Goal: Navigation & Orientation: Find specific page/section

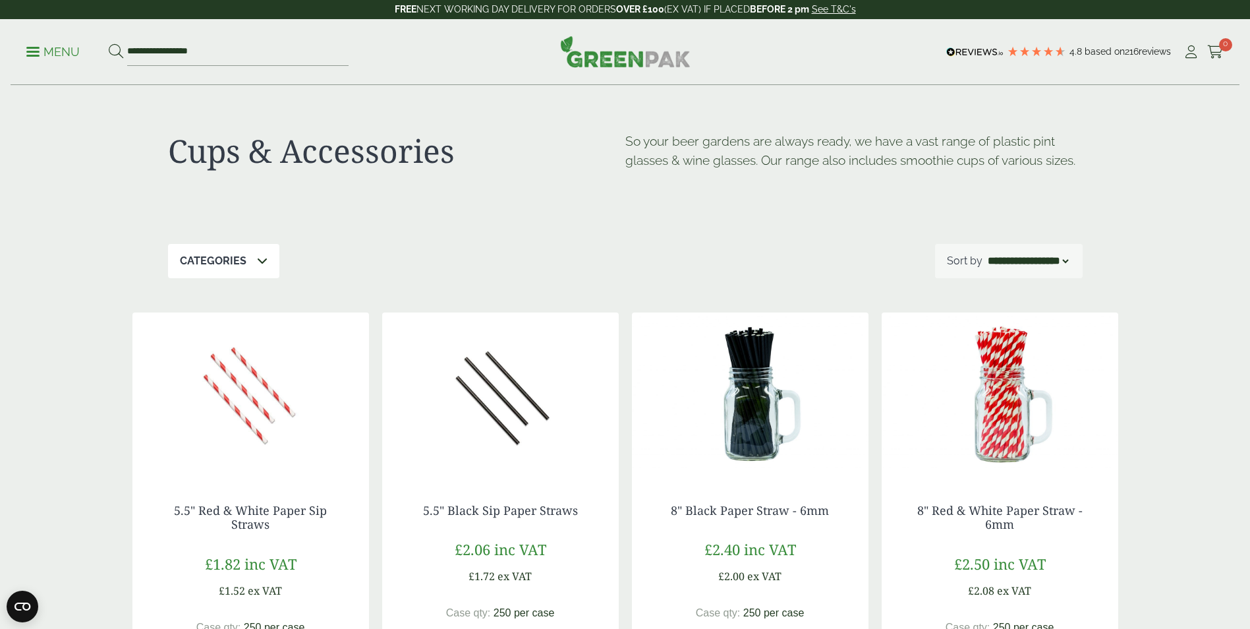
select select "*********"
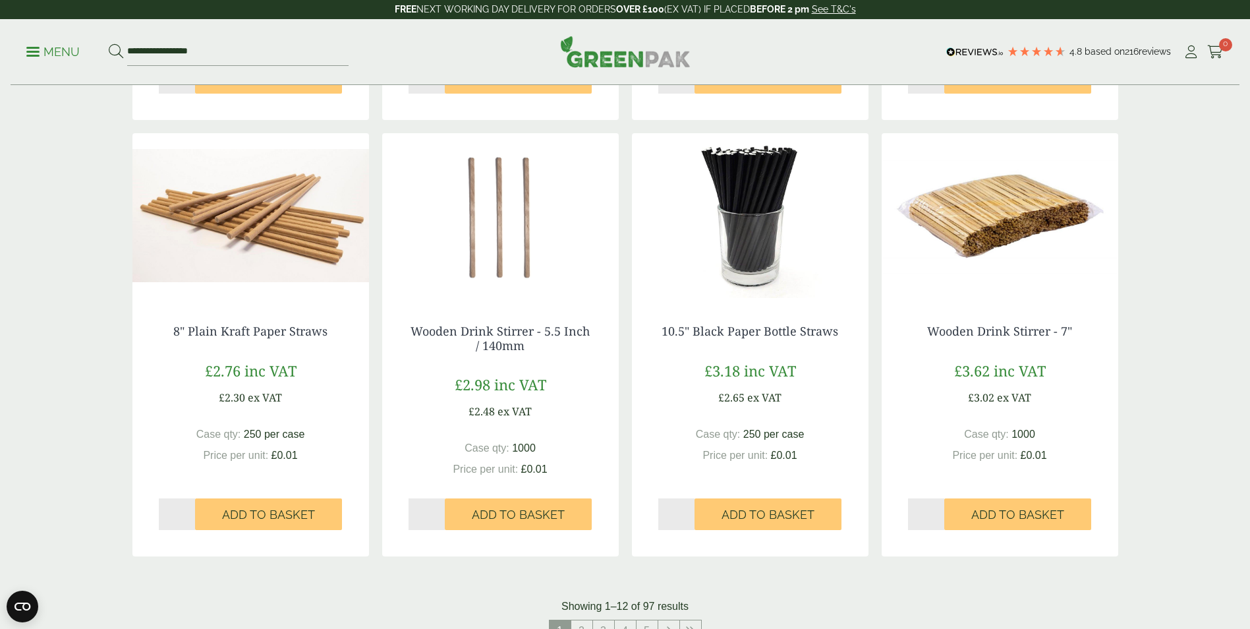
scroll to position [1318, 0]
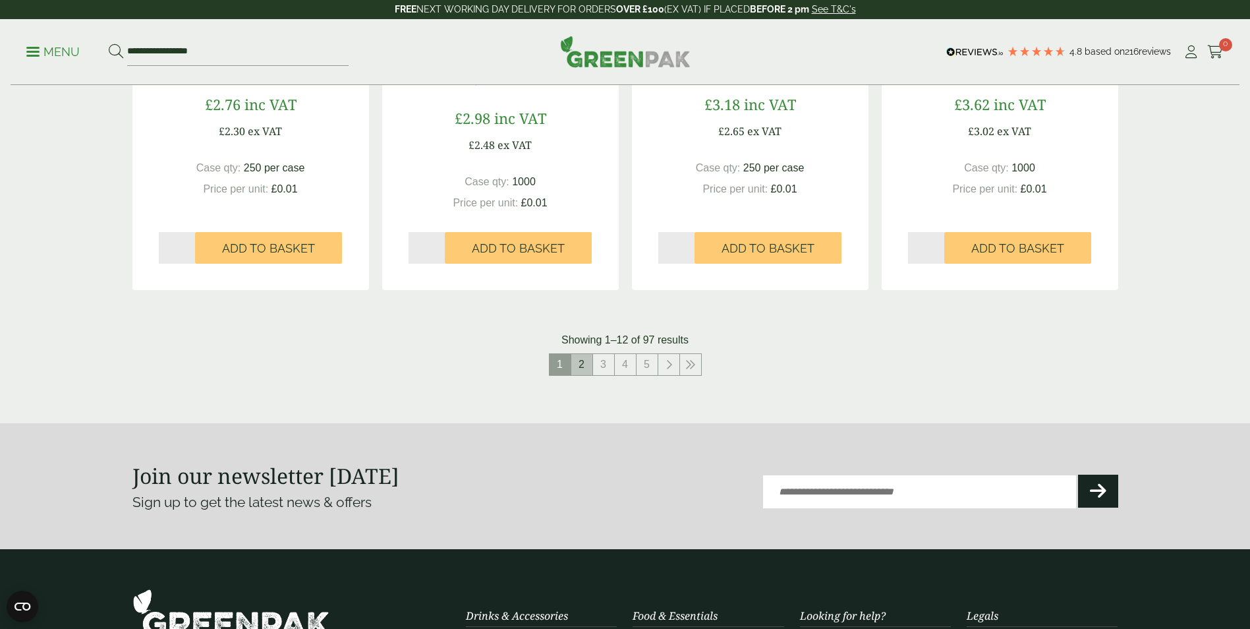
click at [591, 365] on link "2" at bounding box center [581, 364] width 21 height 21
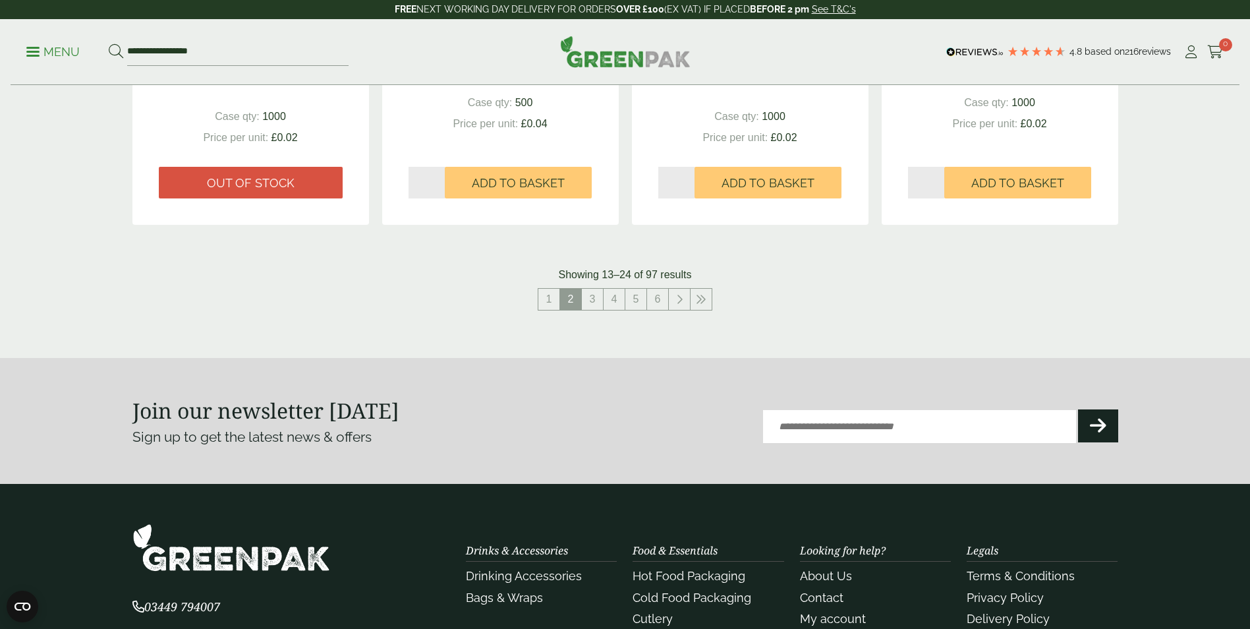
scroll to position [1384, 0]
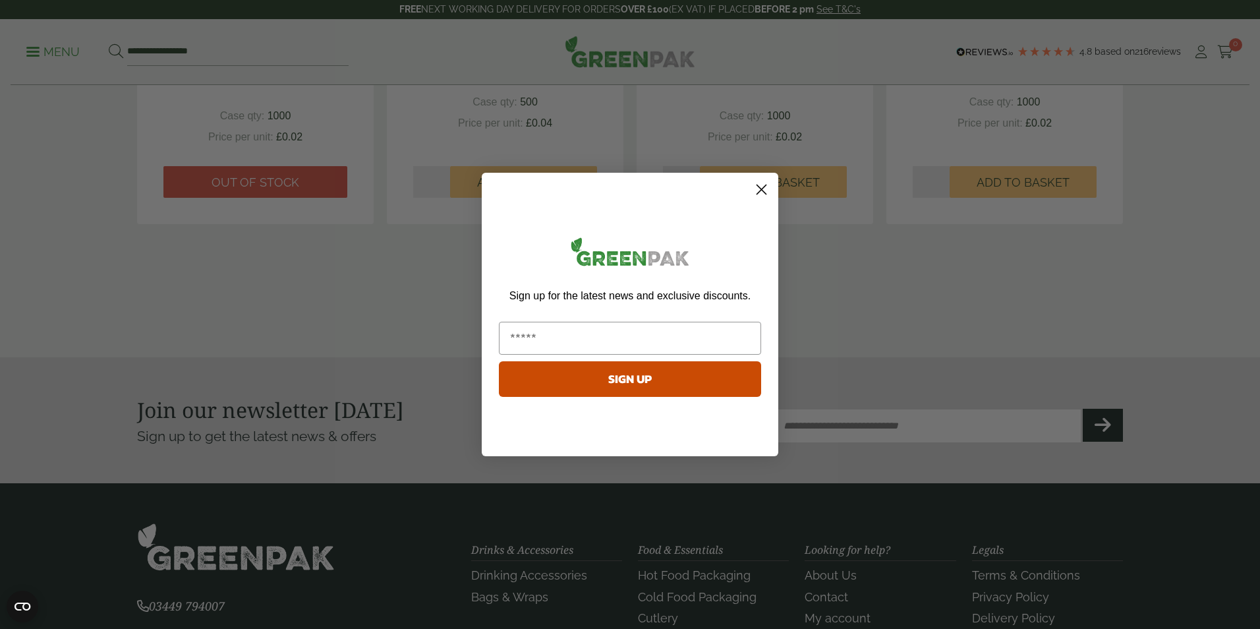
click at [762, 187] on circle "Close dialog" at bounding box center [762, 190] width 22 height 22
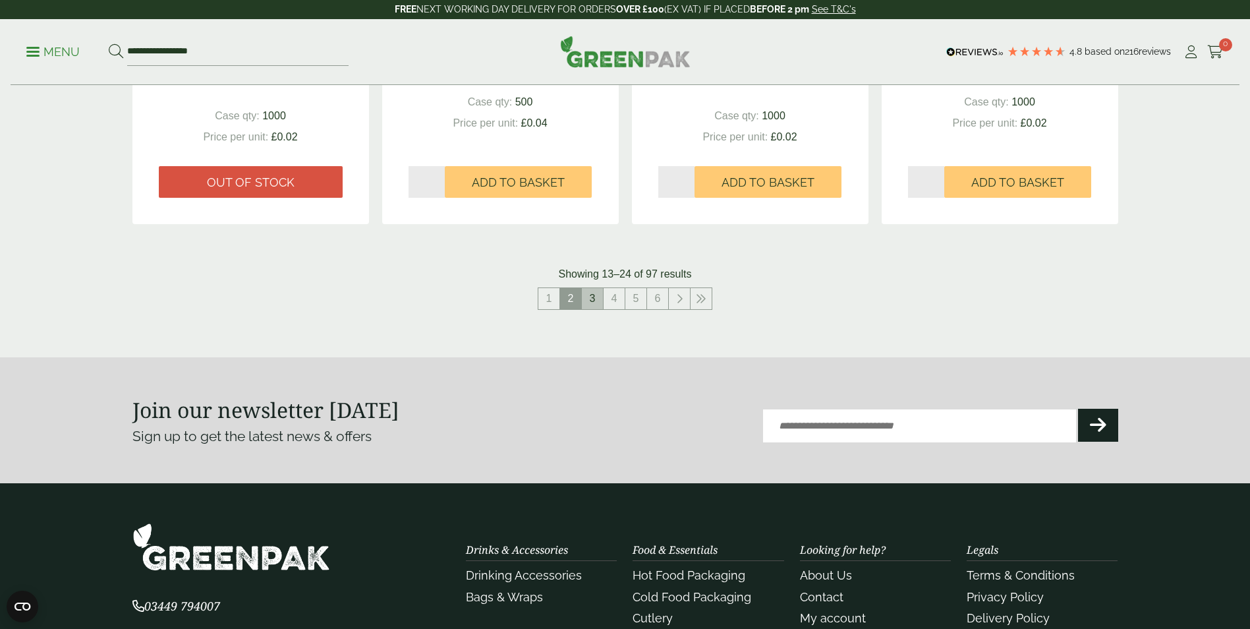
click at [591, 295] on link "3" at bounding box center [592, 298] width 21 height 21
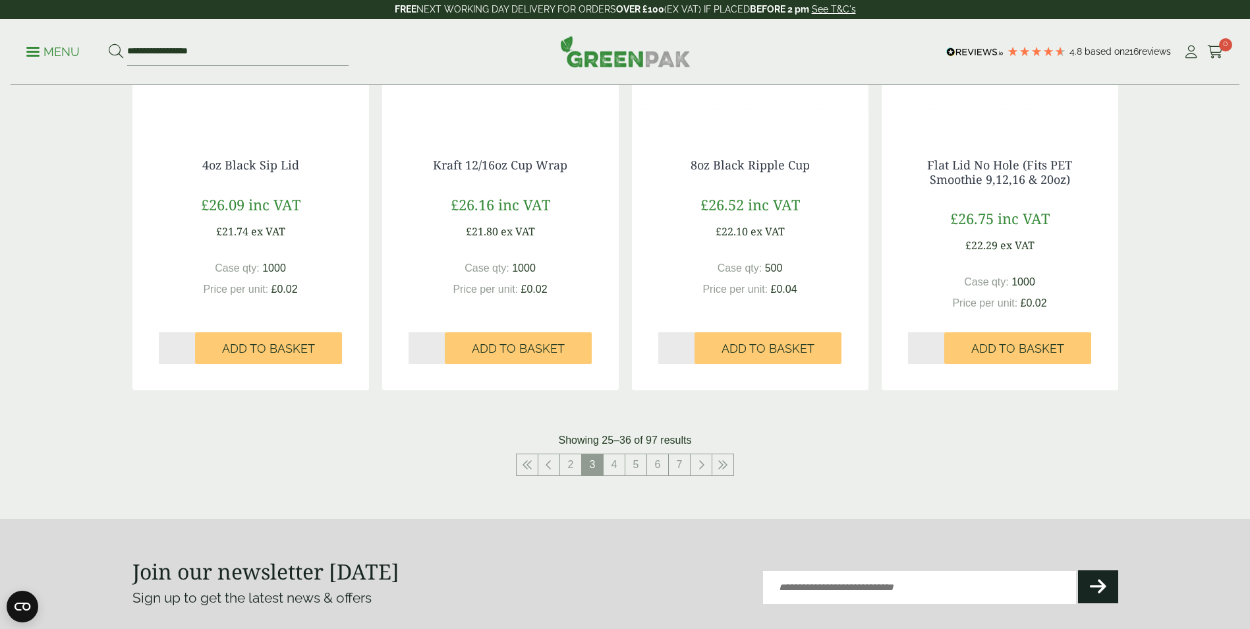
scroll to position [1516, 0]
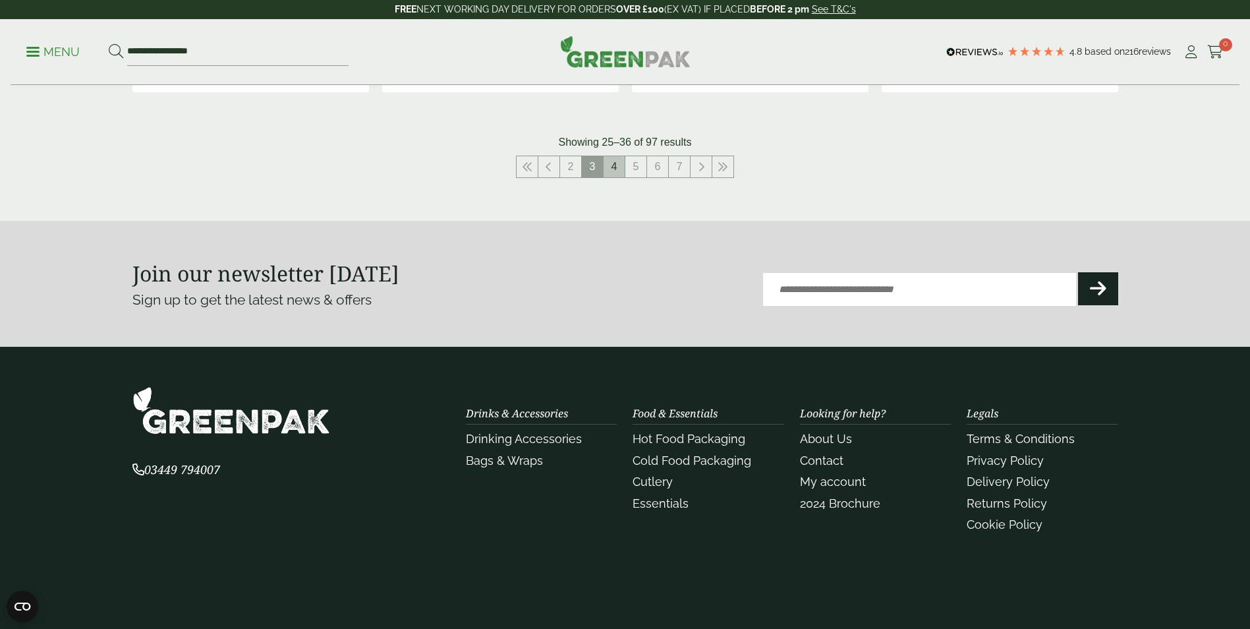
click at [617, 172] on link "4" at bounding box center [614, 166] width 21 height 21
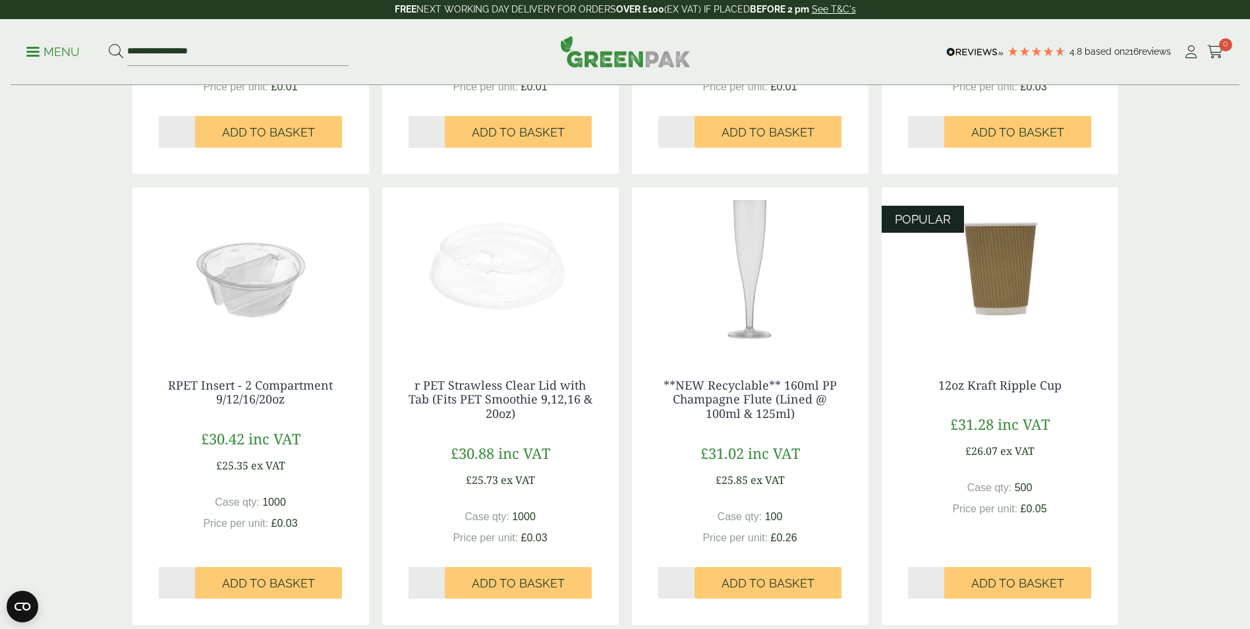
scroll to position [791, 0]
